Goal: Information Seeking & Learning: Compare options

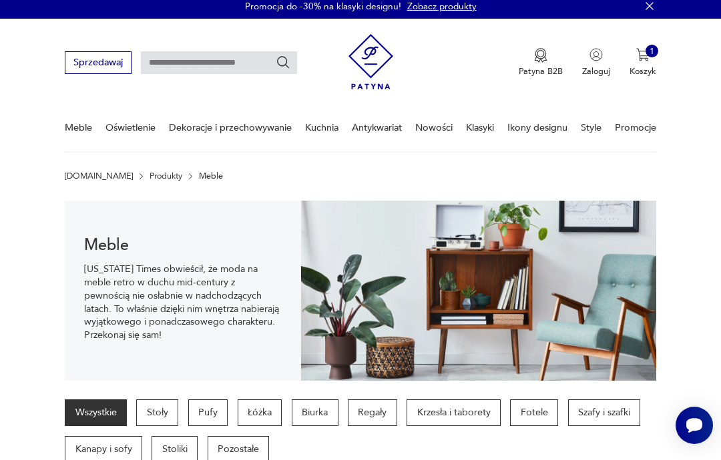
click at [230, 59] on input "text" at bounding box center [219, 62] width 156 height 23
type input "****"
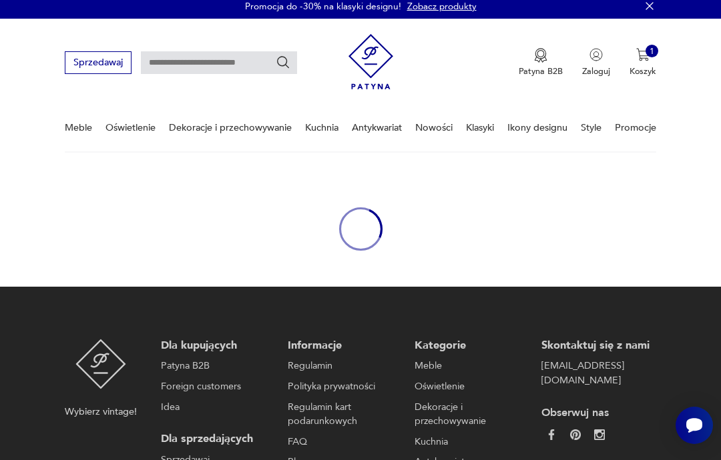
type input "****"
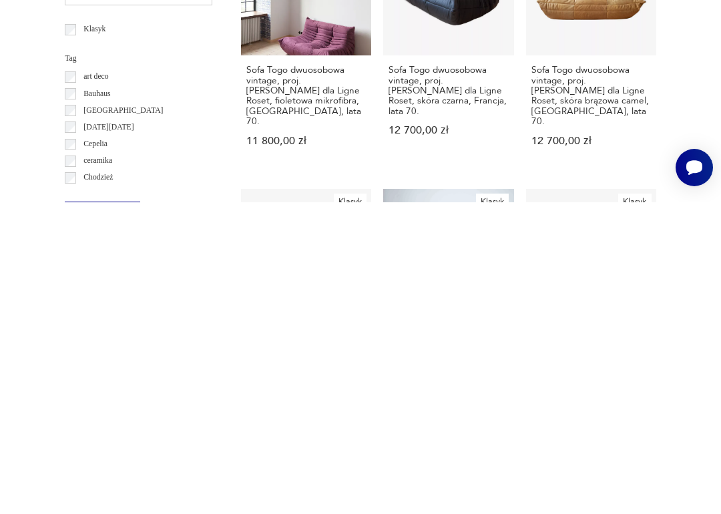
click at [550, 376] on h3 "Sofa Togo dwuosobowa vintage, proj. [PERSON_NAME] dla Ligne Roset, skóra brązow…" at bounding box center [590, 406] width 119 height 61
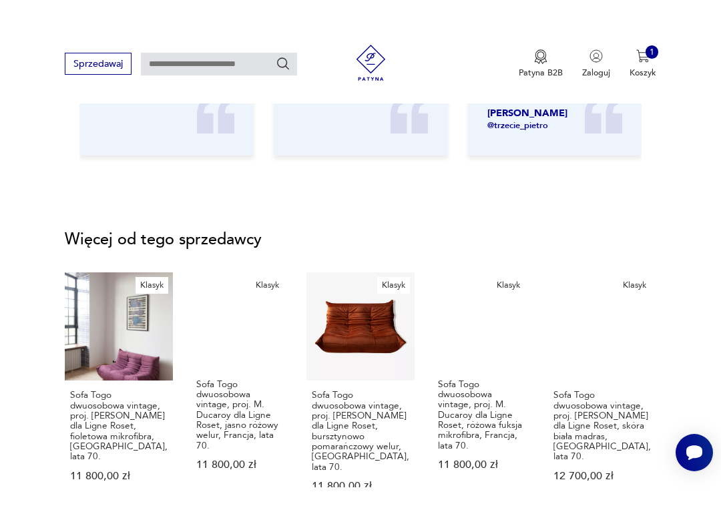
scroll to position [1440, 0]
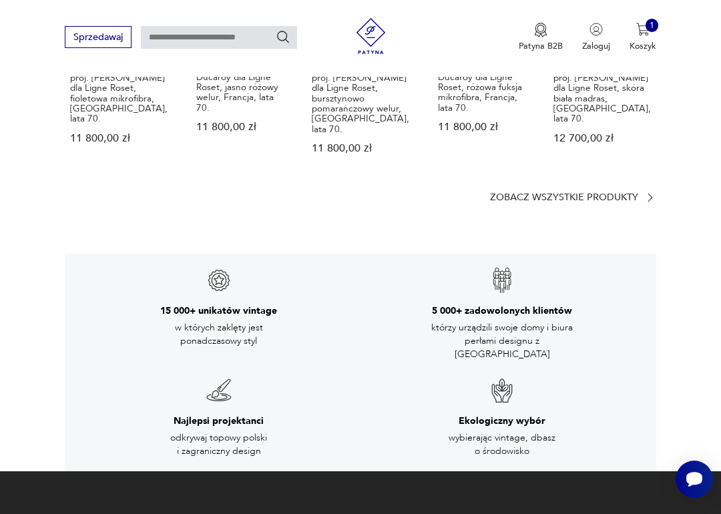
click at [595, 194] on p "Zobacz wszystkie produkty" at bounding box center [564, 198] width 148 height 8
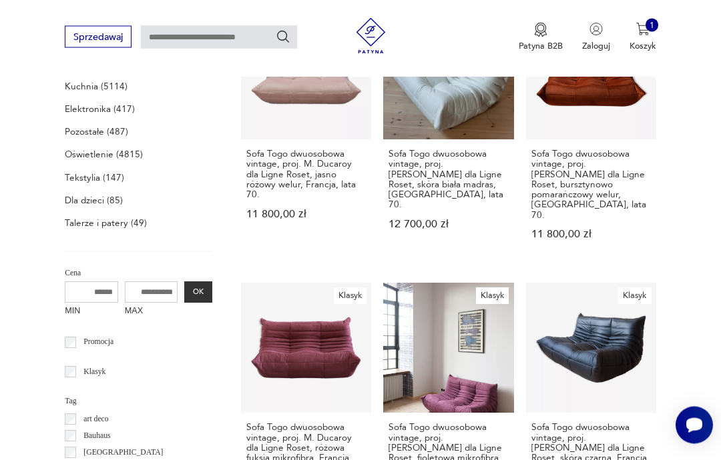
scroll to position [469, 0]
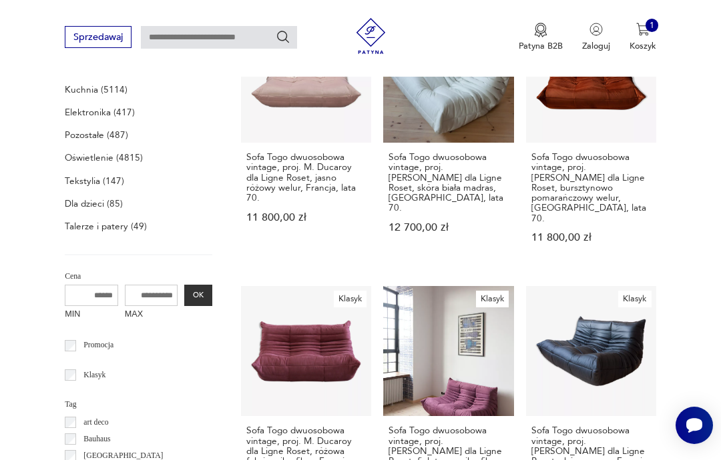
click at [650, 27] on div "1" at bounding box center [651, 25] width 13 height 13
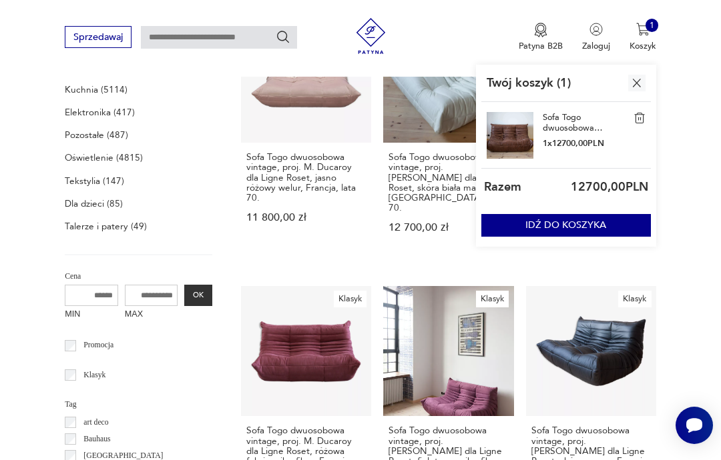
click at [645, 113] on img at bounding box center [639, 118] width 12 height 12
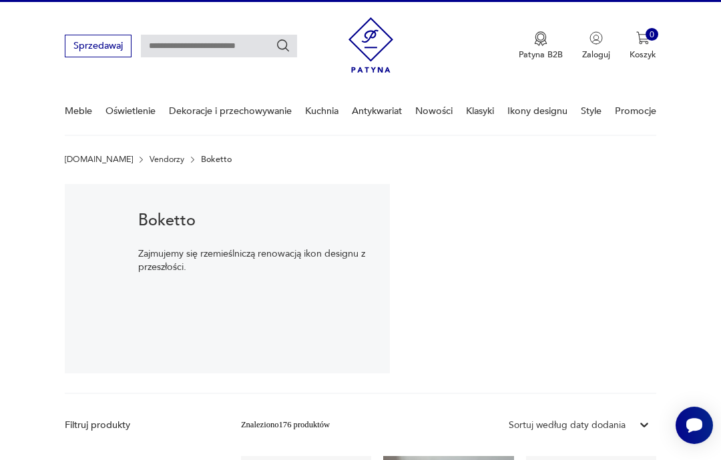
scroll to position [0, 0]
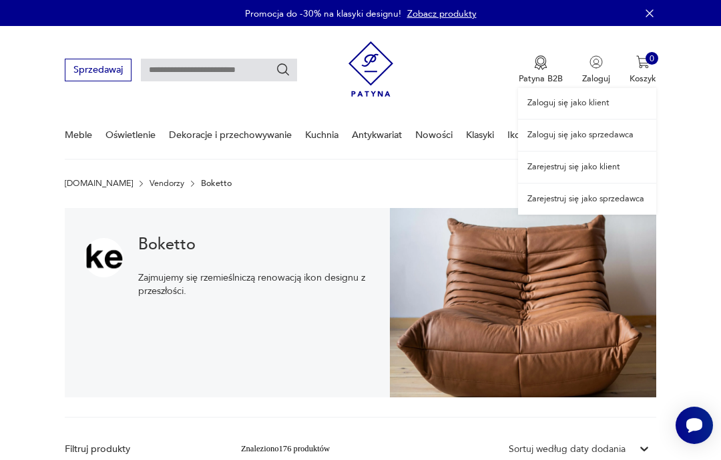
click at [586, 104] on link "Zaloguj się jako klient" at bounding box center [587, 103] width 138 height 31
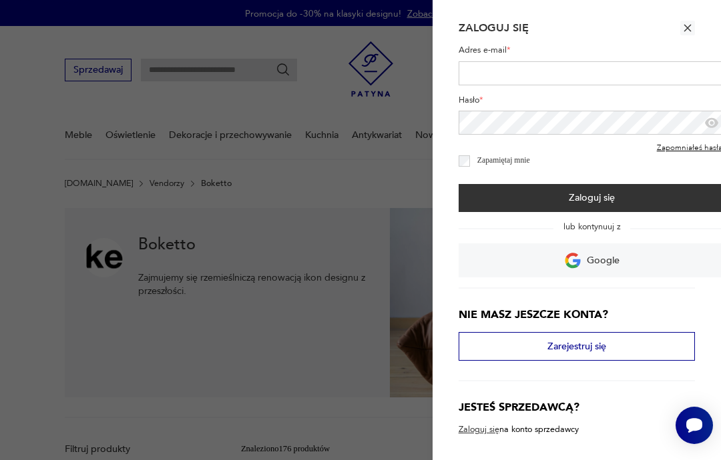
click at [629, 267] on link "Google" at bounding box center [591, 261] width 267 height 34
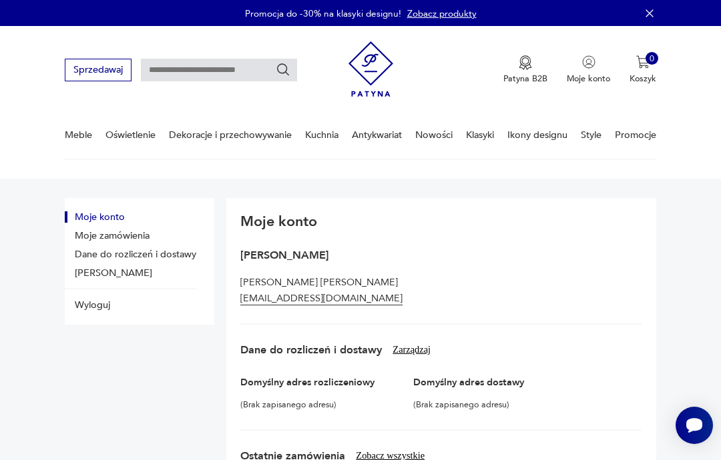
click at [444, 16] on link "Zobacz produkty" at bounding box center [441, 13] width 69 height 13
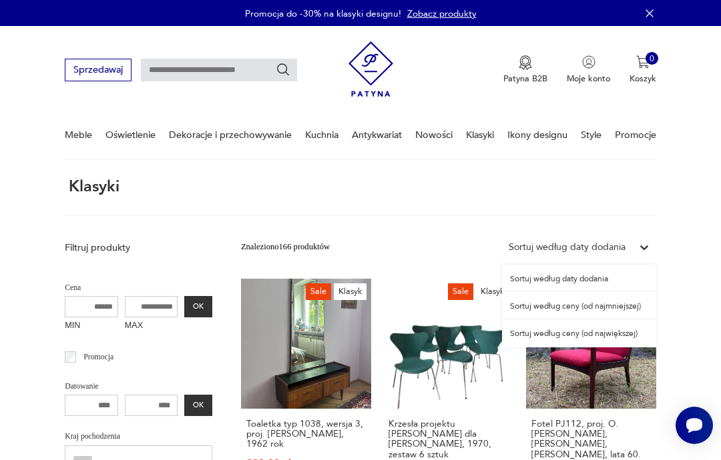
click at [622, 338] on div "Sortuj według ceny (od największej)" at bounding box center [579, 333] width 154 height 27
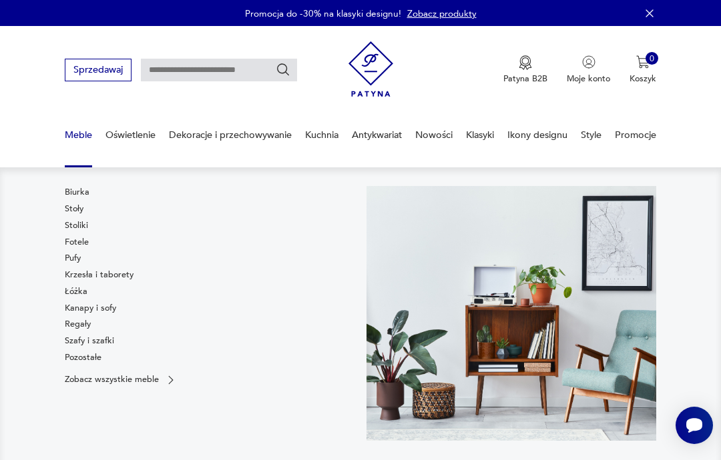
click at [113, 311] on link "Kanapy i sofy" at bounding box center [90, 308] width 51 height 12
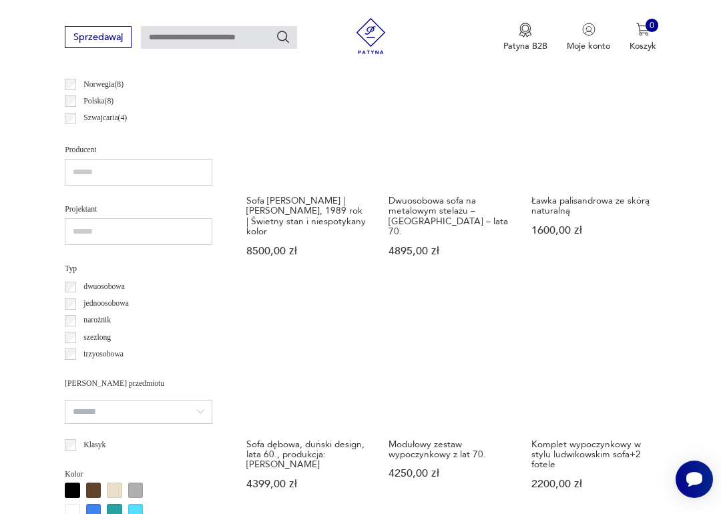
scroll to position [836, 0]
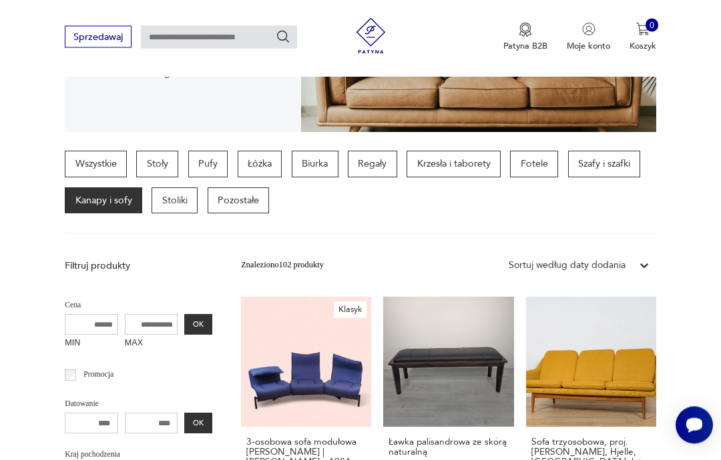
scroll to position [256, 0]
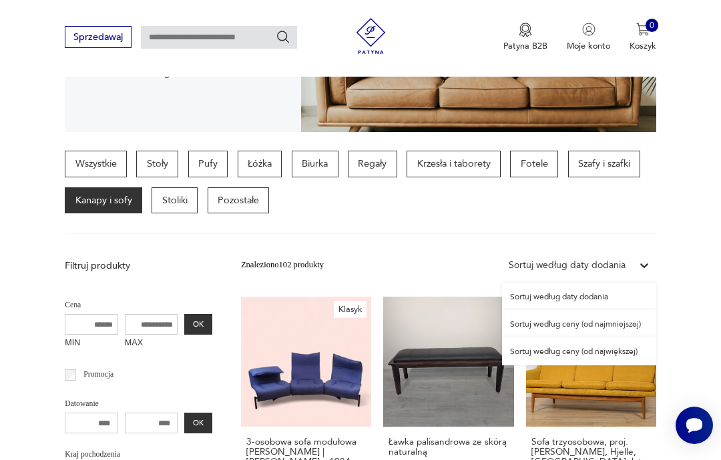
click at [617, 352] on div "Sortuj według ceny (od największej)" at bounding box center [579, 351] width 154 height 27
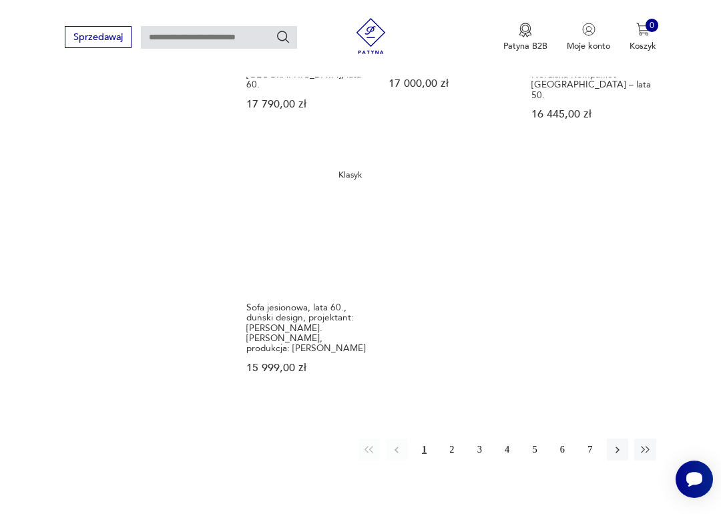
scroll to position [1668, 0]
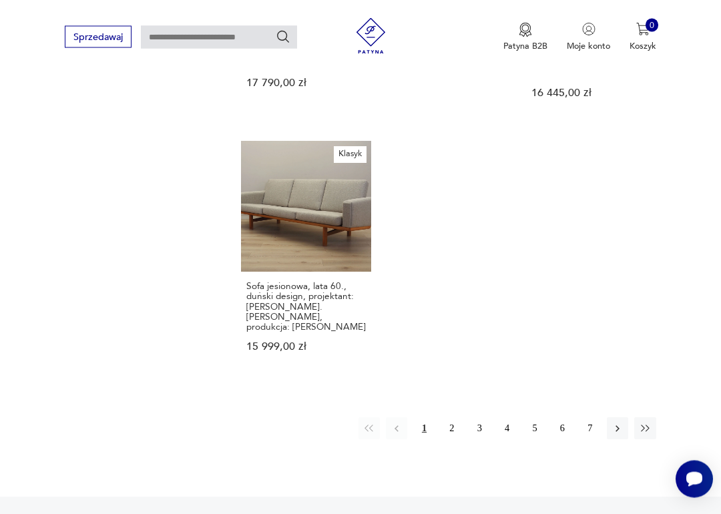
click at [452, 418] on button "2" at bounding box center [451, 428] width 21 height 21
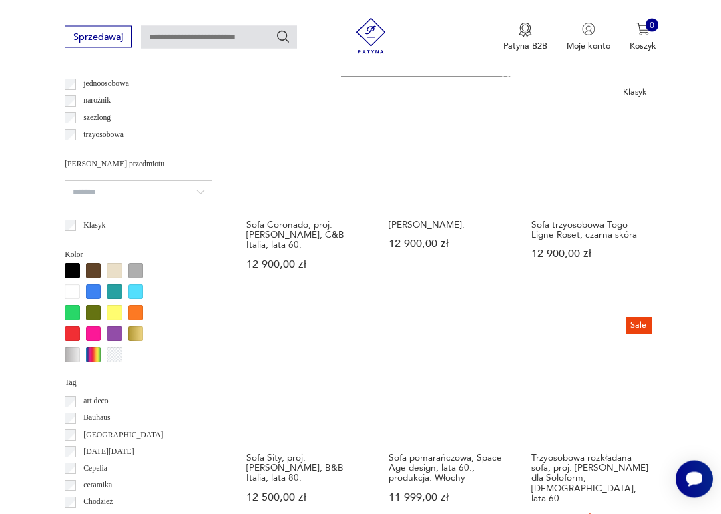
scroll to position [961, 0]
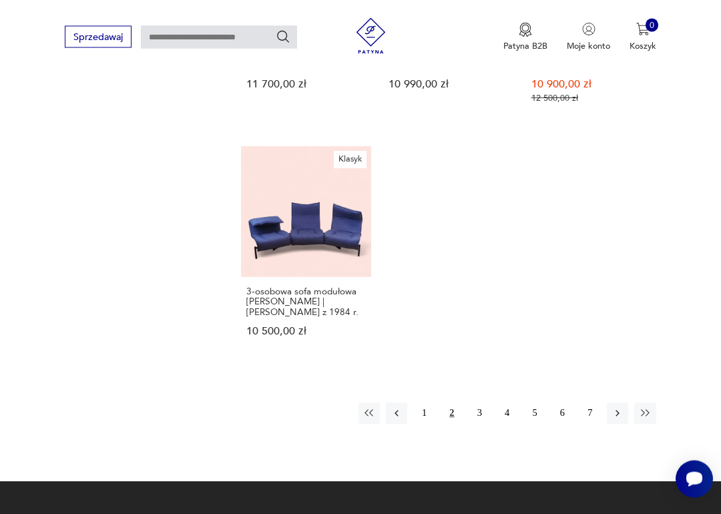
click at [479, 424] on button "3" at bounding box center [479, 413] width 21 height 21
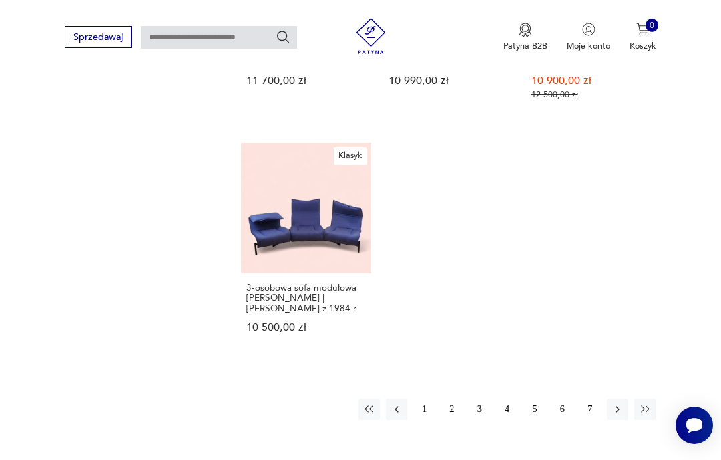
scroll to position [308, 0]
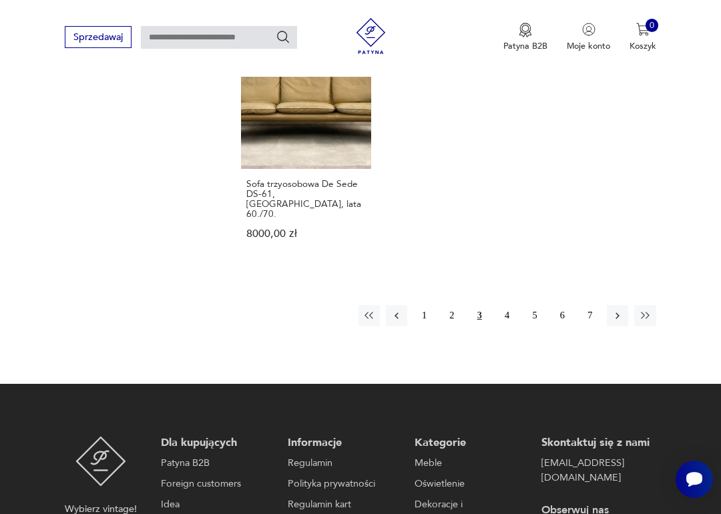
click at [446, 324] on button "2" at bounding box center [451, 315] width 21 height 21
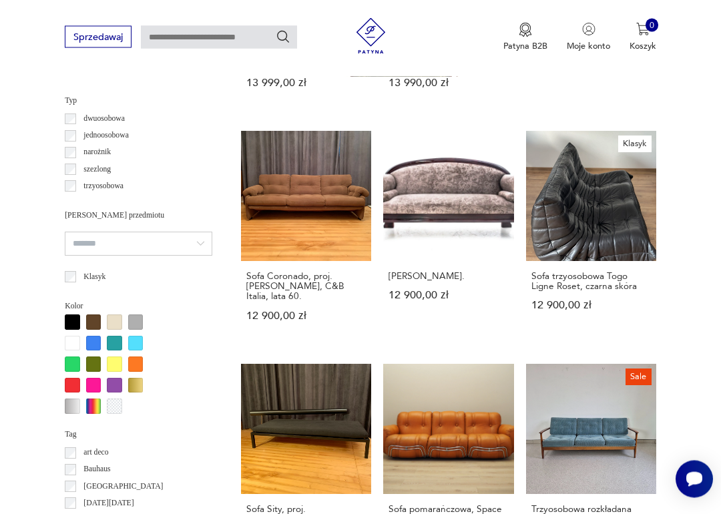
scroll to position [910, 0]
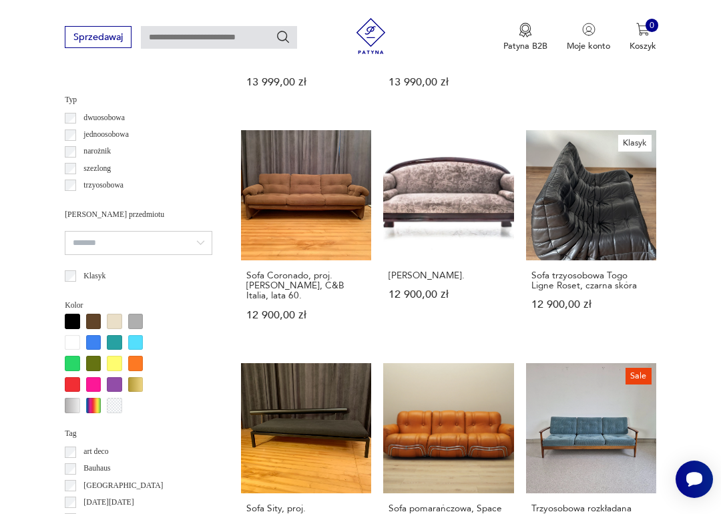
click at [166, 237] on input "search" at bounding box center [138, 243] width 147 height 24
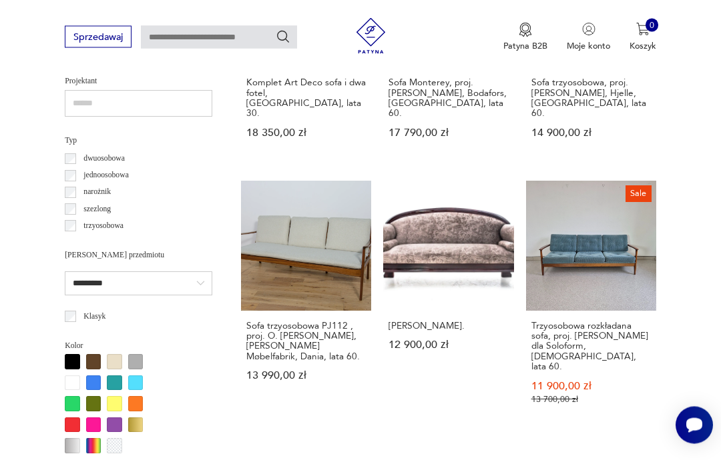
scroll to position [860, 0]
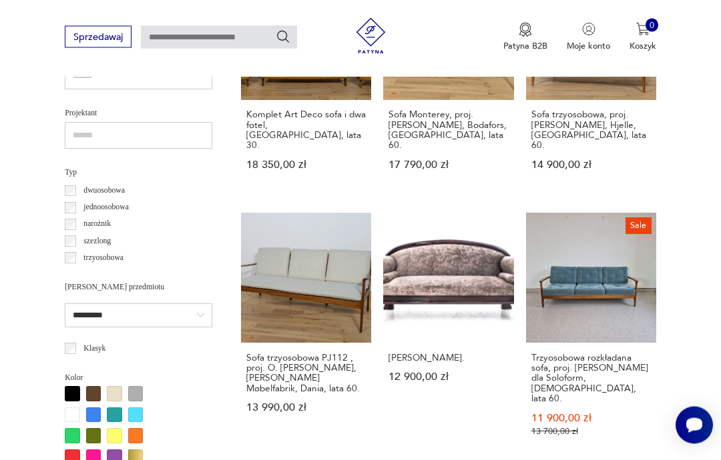
click at [164, 312] on input "*********" at bounding box center [138, 316] width 147 height 24
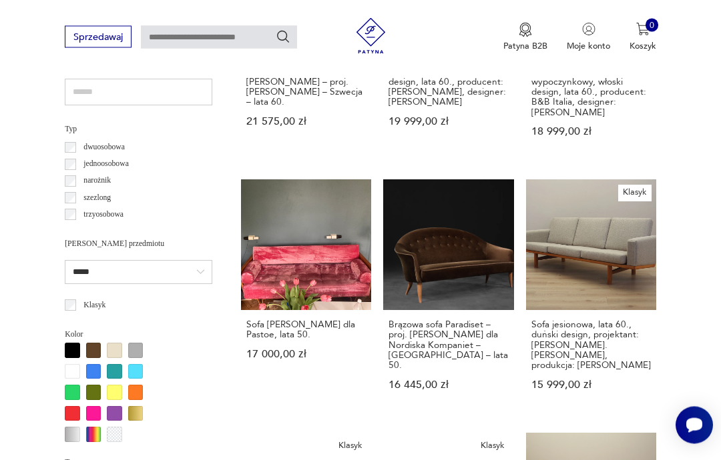
scroll to position [862, 0]
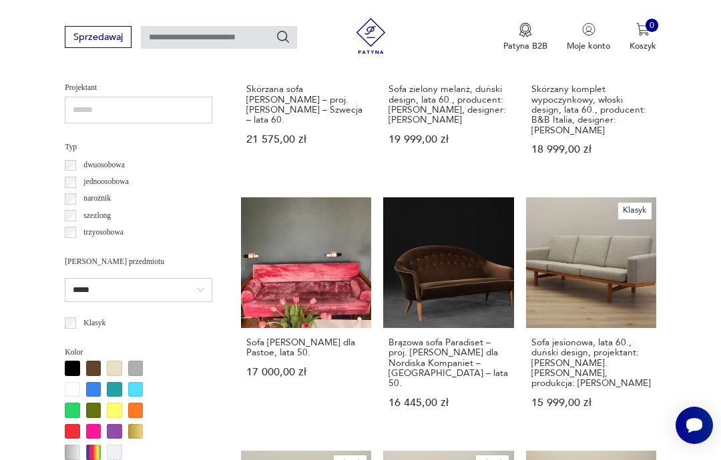
click at [168, 278] on input "*****" at bounding box center [138, 290] width 147 height 24
type input "*******"
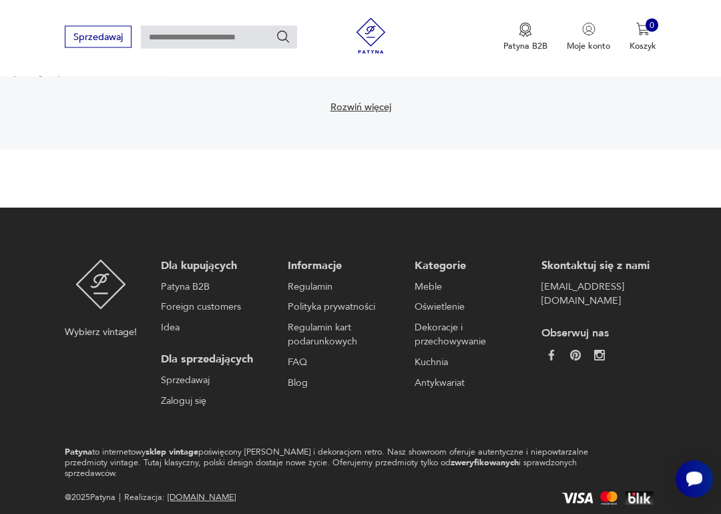
scroll to position [1855, 0]
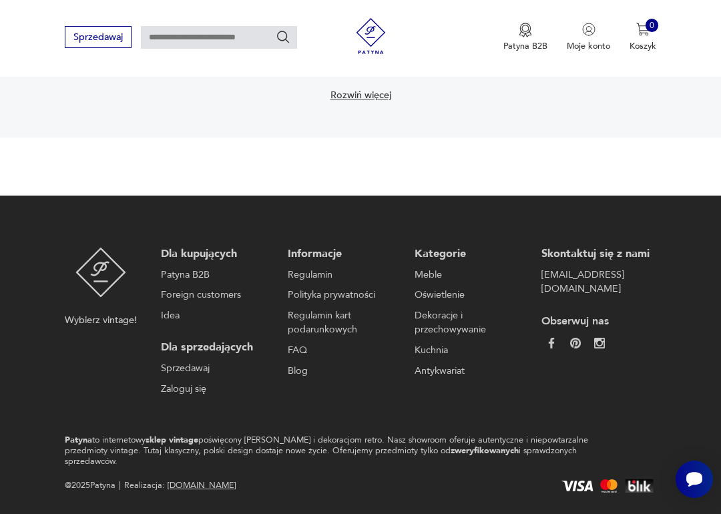
click at [597, 268] on link "[EMAIL_ADDRESS][DOMAIN_NAME]" at bounding box center [595, 282] width 109 height 29
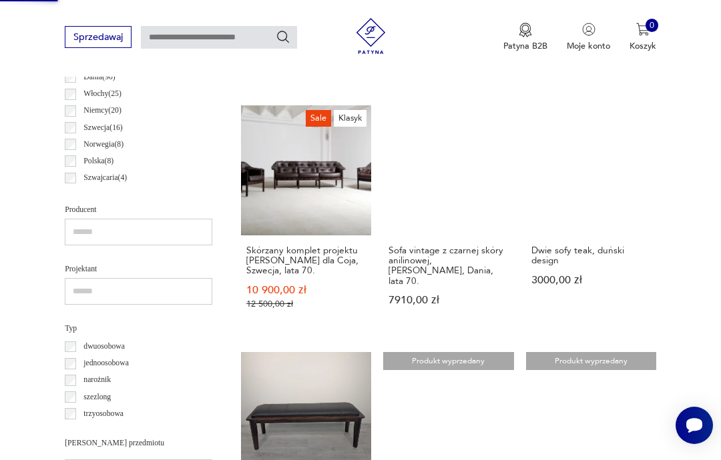
scroll to position [53, 0]
